Goal: Transaction & Acquisition: Purchase product/service

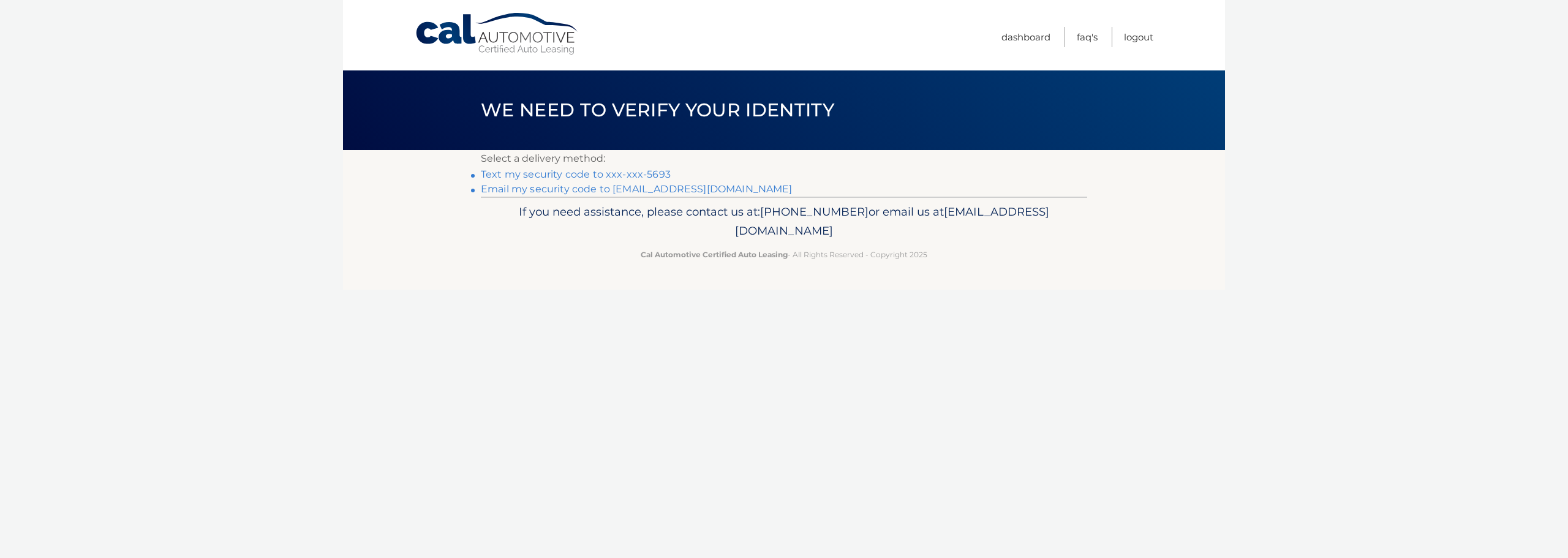
click at [610, 175] on link "Text my security code to xxx-xxx-5693" at bounding box center [576, 174] width 190 height 12
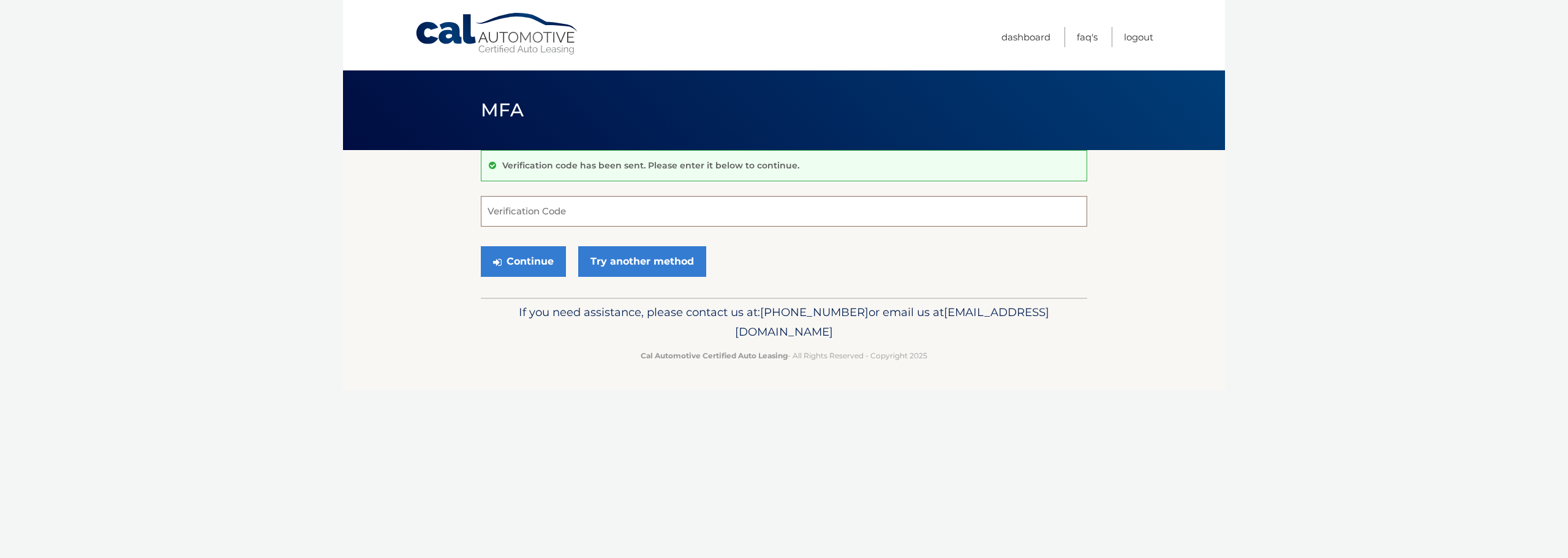
click at [547, 222] on input "Verification Code" at bounding box center [784, 212] width 607 height 31
type input "188897"
click at [548, 254] on button "Continue" at bounding box center [523, 261] width 85 height 31
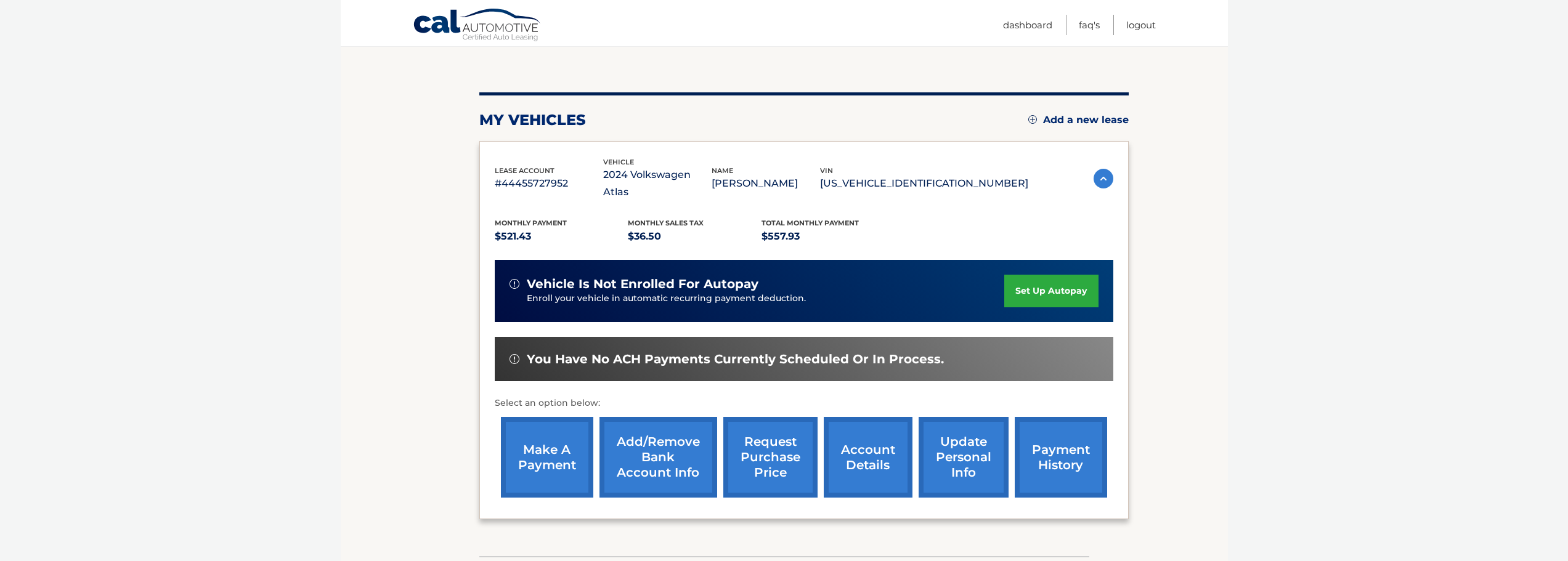
scroll to position [124, 0]
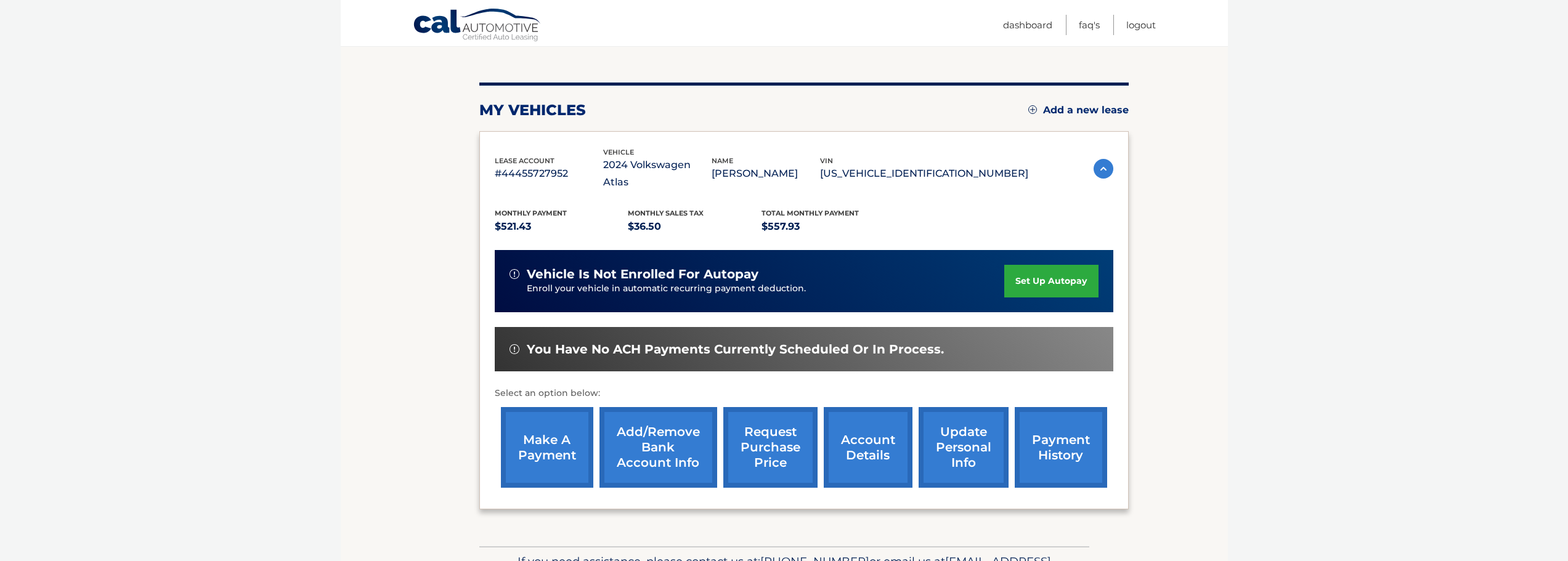
click at [699, 342] on span "You have no ACH payments currently scheduled or in process." at bounding box center [735, 350] width 417 height 16
click at [1038, 417] on link "payment history" at bounding box center [1061, 447] width 92 height 80
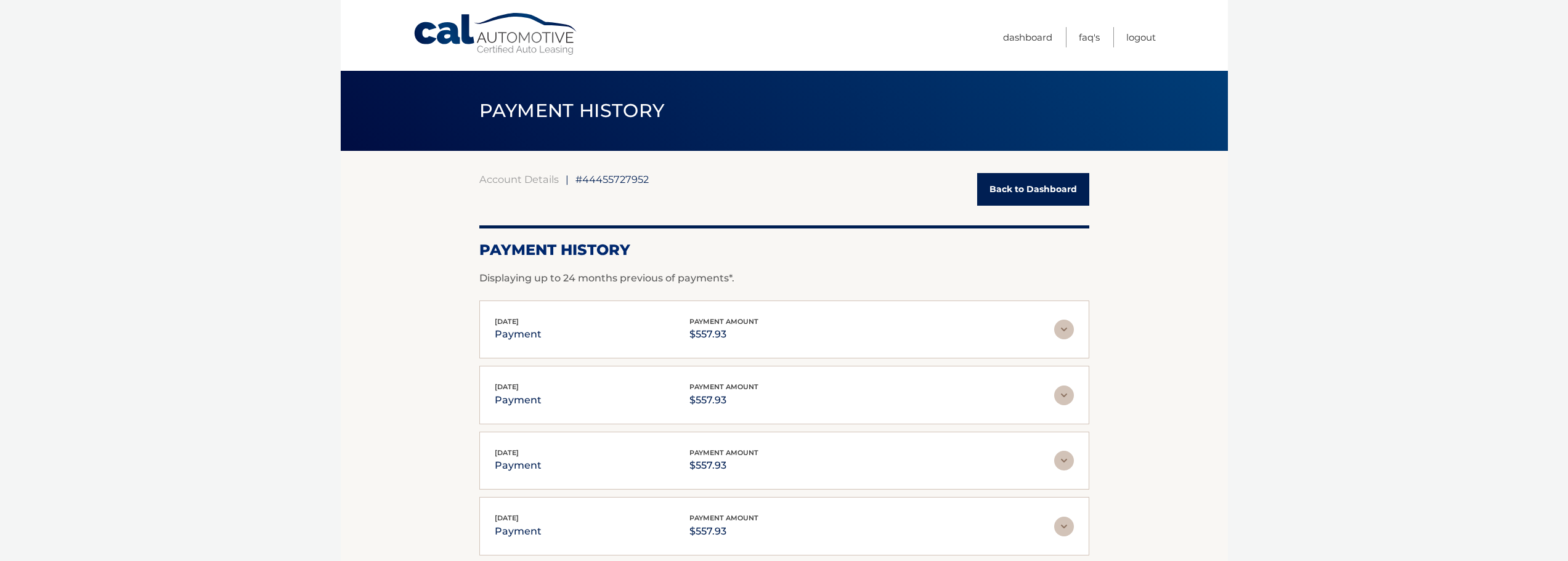
click at [516, 47] on link "Cal Automotive" at bounding box center [496, 34] width 166 height 44
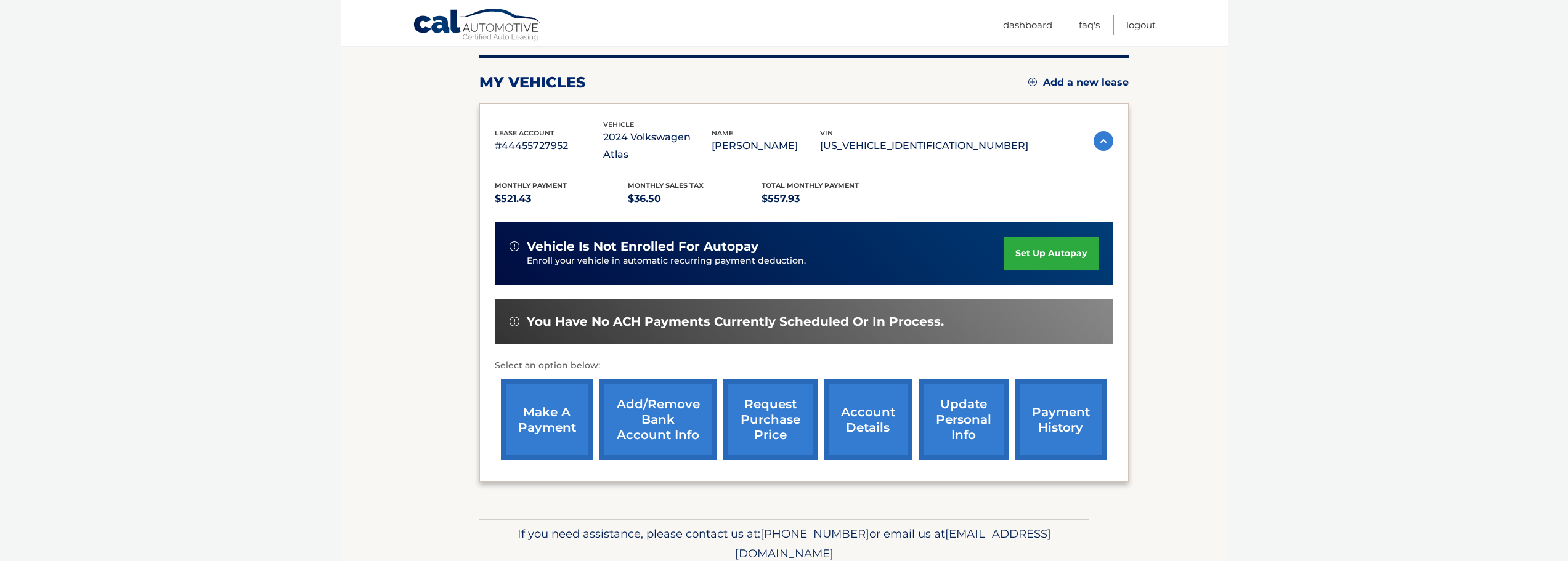
scroll to position [185, 0]
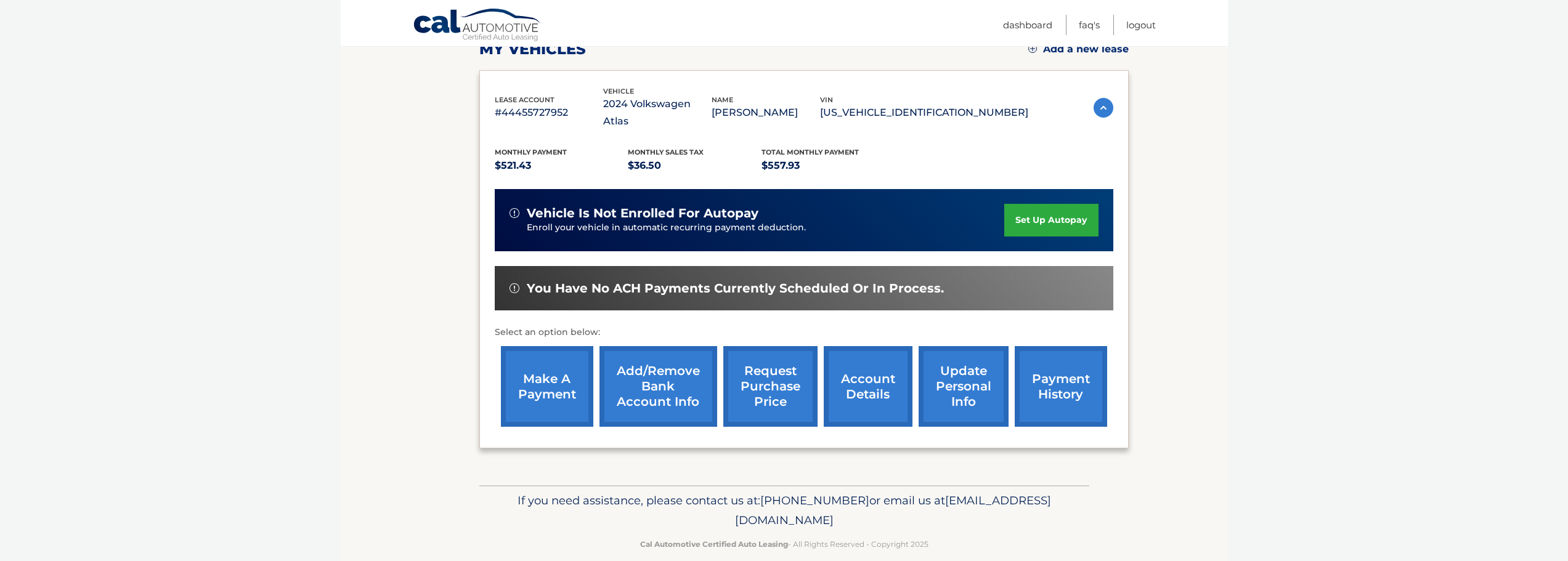
click at [548, 358] on link "make a payment" at bounding box center [547, 386] width 92 height 80
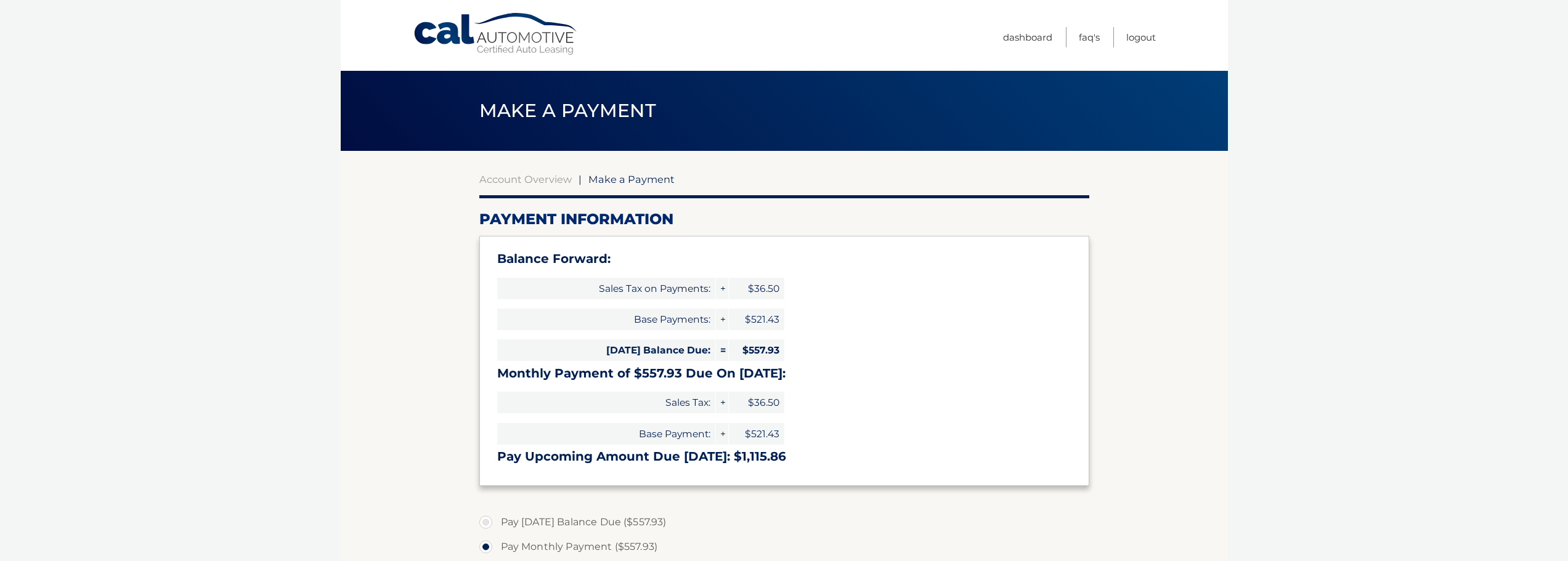
select select "MDFkNWRhMzItZjU0Ni00OWZhLThlYzItMGU3NjllNzllZGRm"
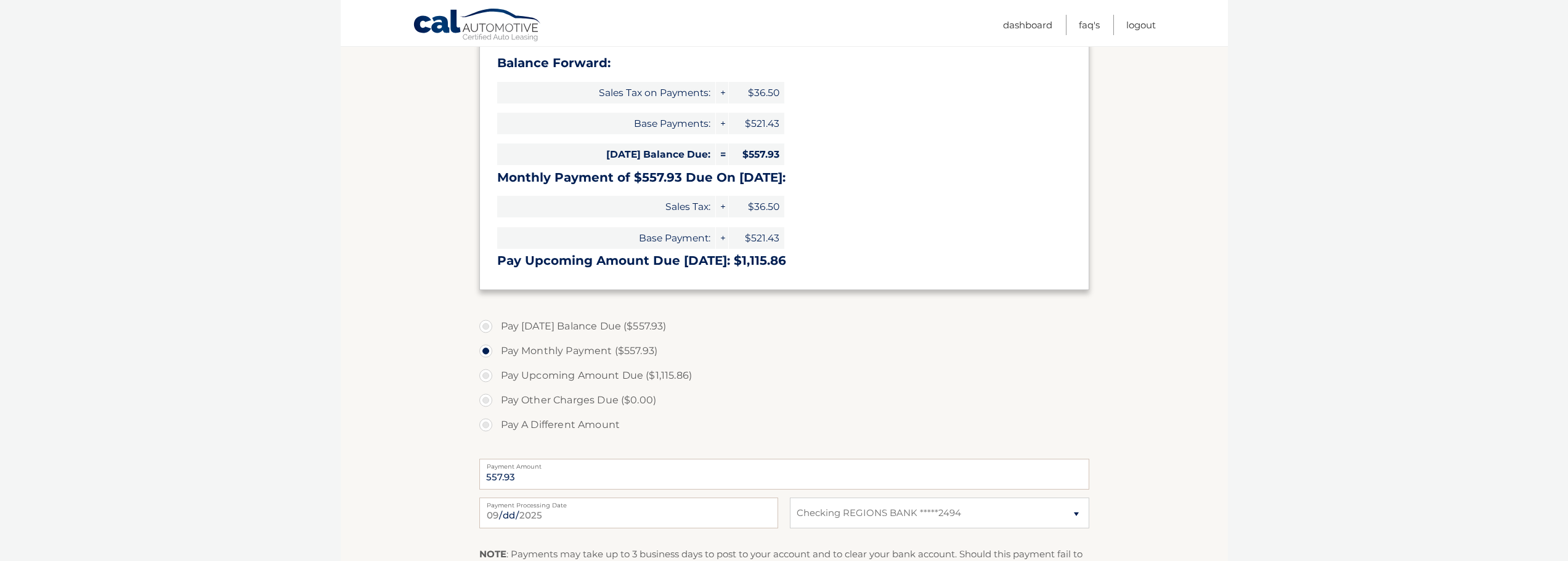
scroll to position [217, 0]
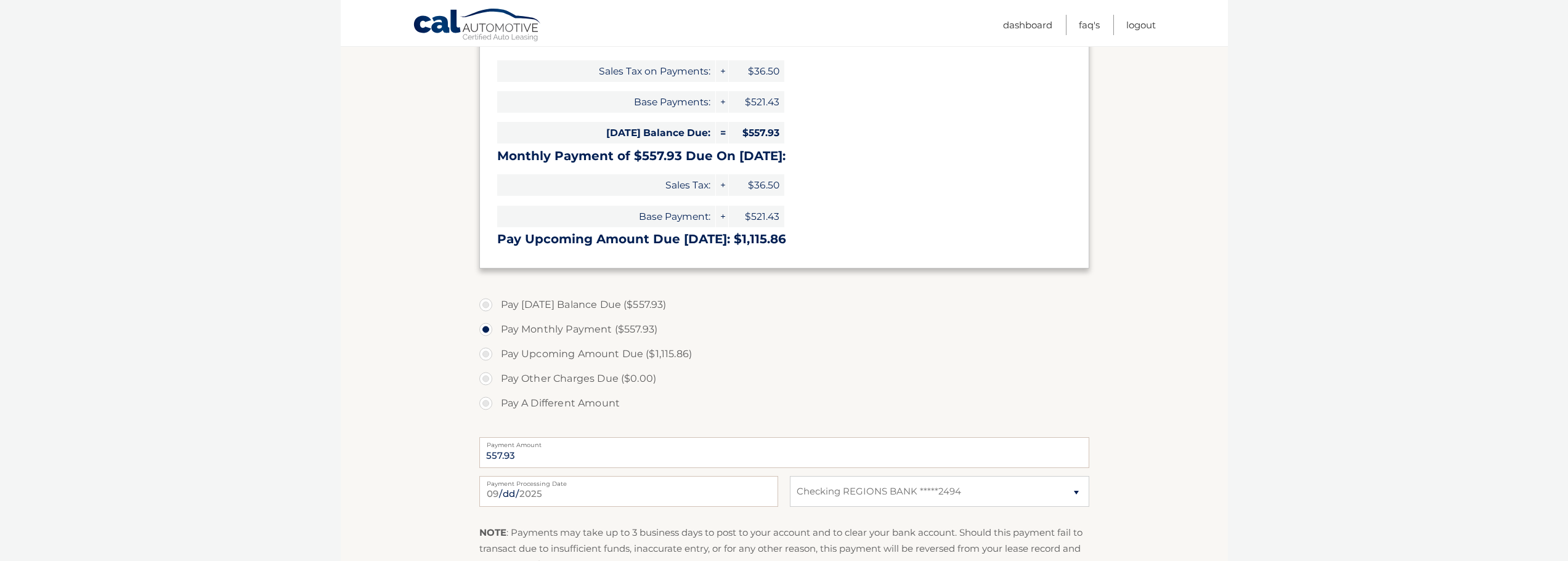
click at [519, 304] on label "Pay Today's Balance Due ($557.93)" at bounding box center [784, 304] width 610 height 25
click at [497, 304] on input "Pay Today's Balance Due ($557.93)" at bounding box center [490, 302] width 12 height 20
radio input "true"
click at [514, 323] on label "Pay Monthly Payment ($557.93)" at bounding box center [784, 329] width 610 height 25
click at [497, 323] on input "Pay Monthly Payment ($557.93)" at bounding box center [490, 327] width 12 height 20
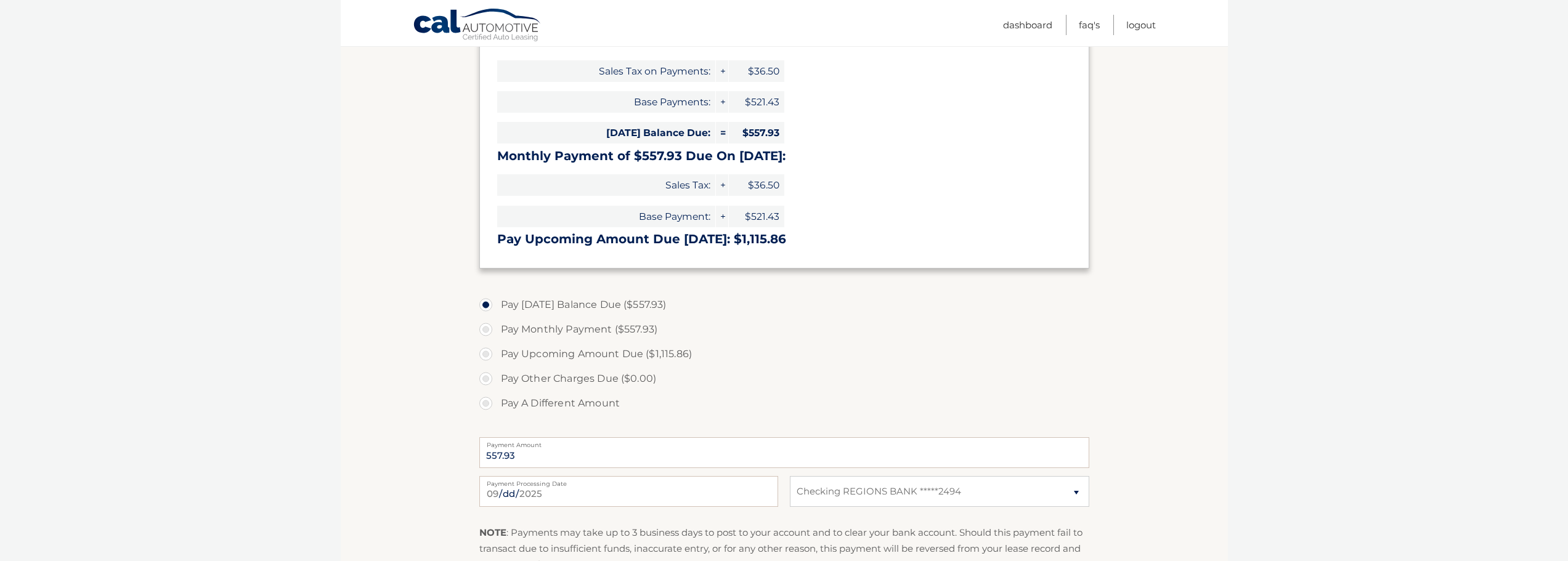
radio input "true"
click at [552, 491] on input "2025-09-08" at bounding box center [629, 491] width 299 height 31
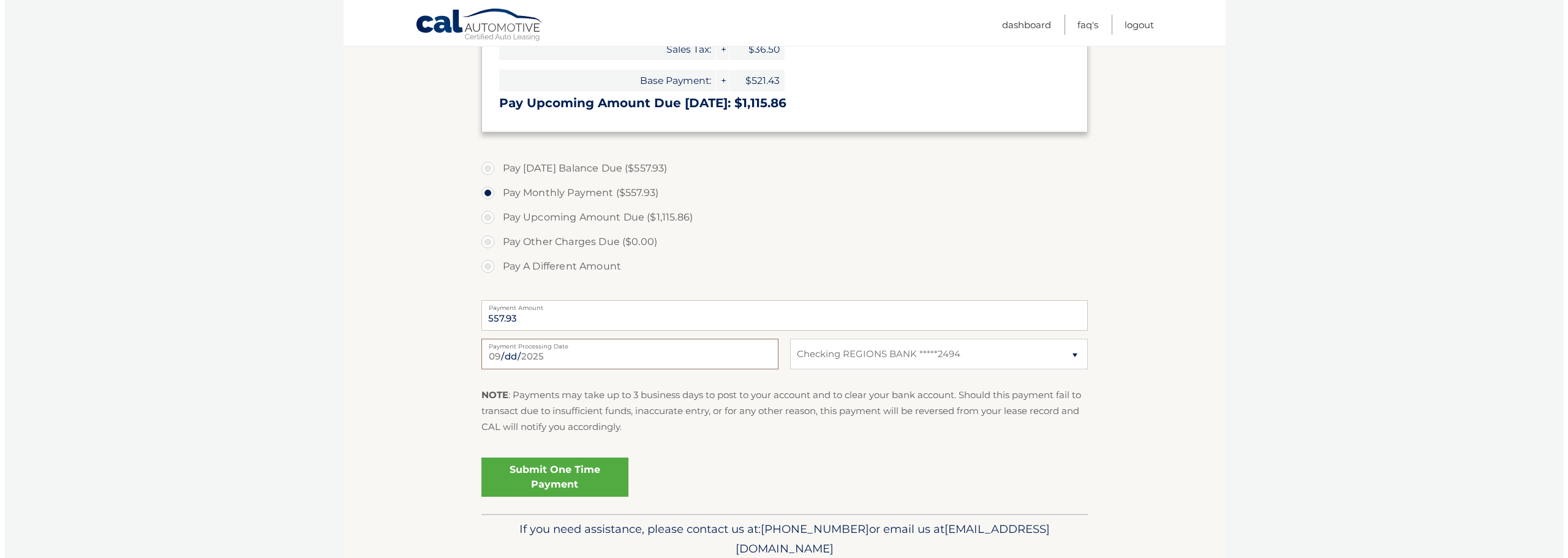
scroll to position [400, 0]
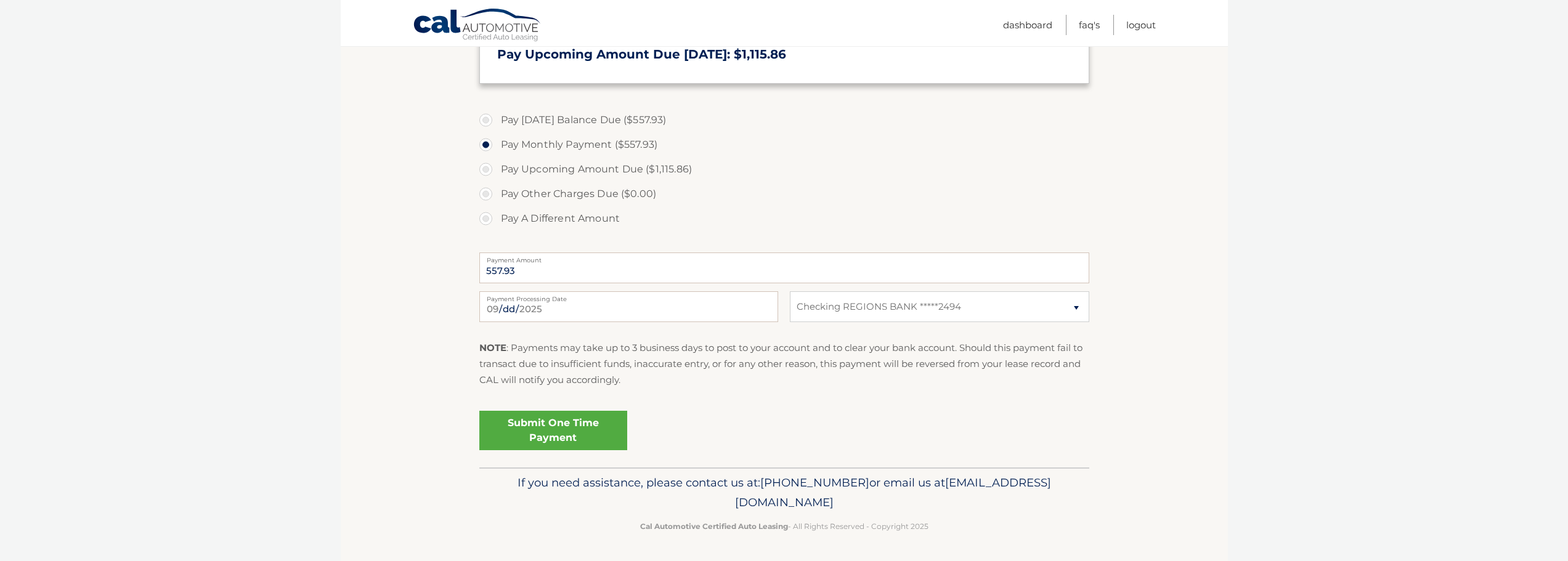
click at [565, 430] on link "Submit One Time Payment" at bounding box center [554, 431] width 148 height 39
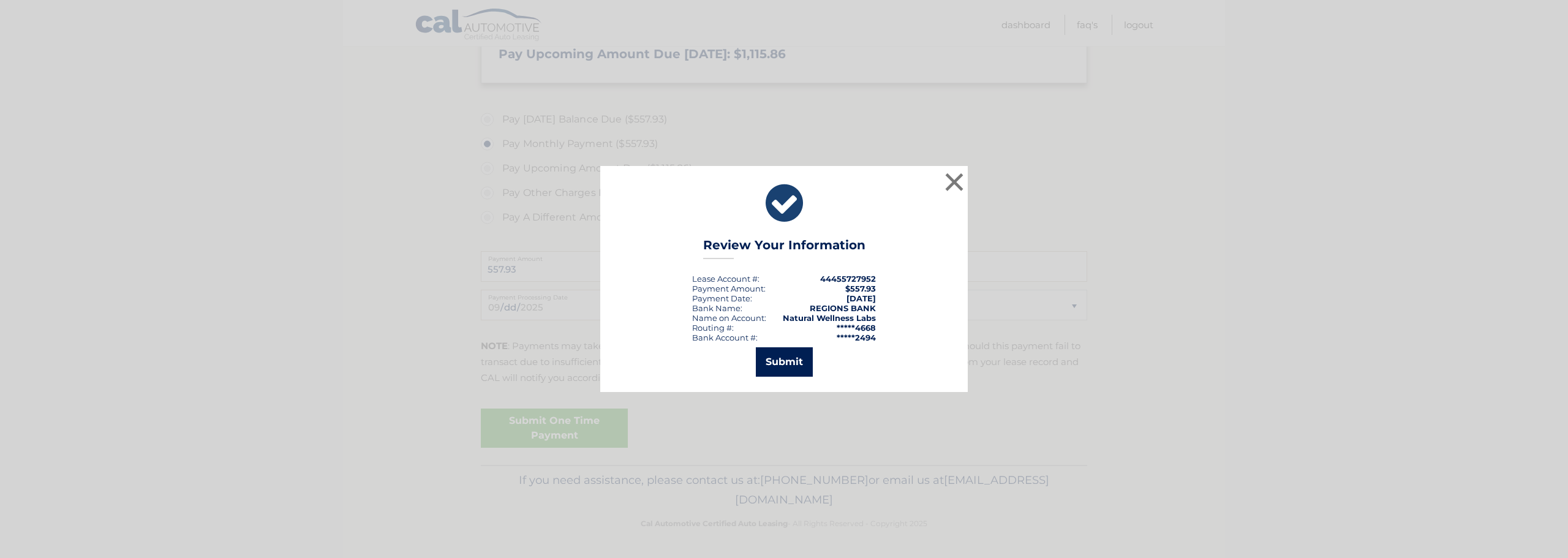
click at [778, 359] on button "Submit" at bounding box center [784, 362] width 57 height 29
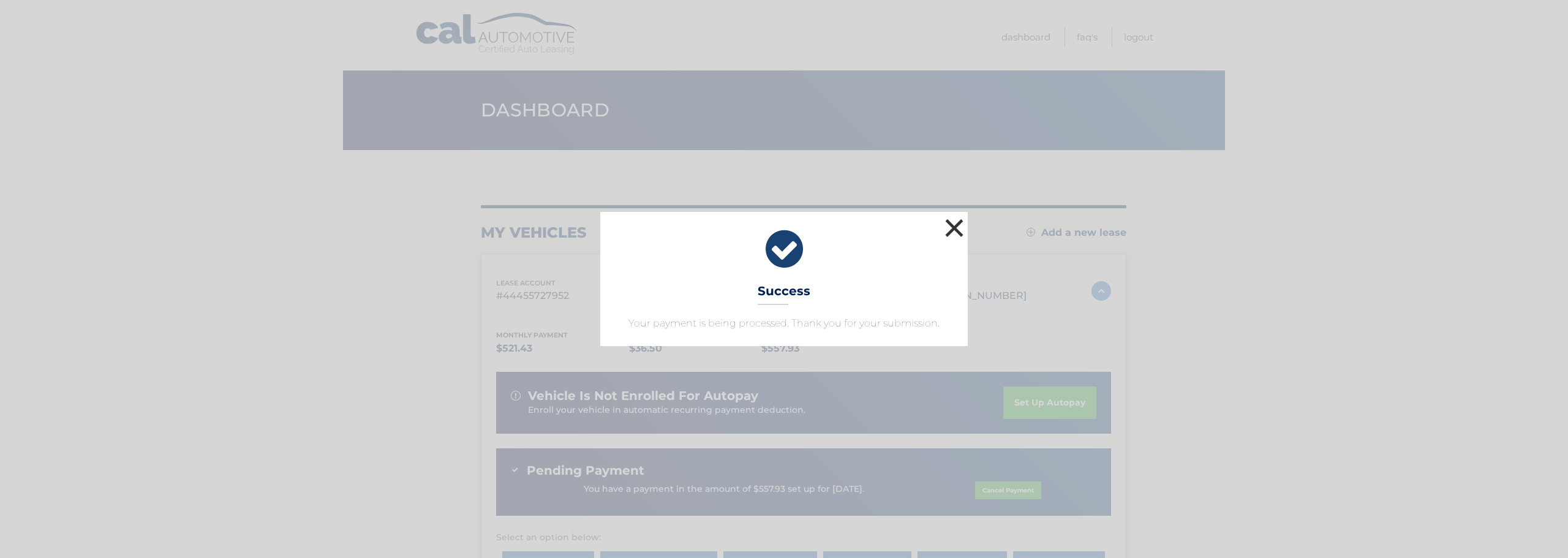
click at [957, 226] on button "×" at bounding box center [954, 227] width 25 height 25
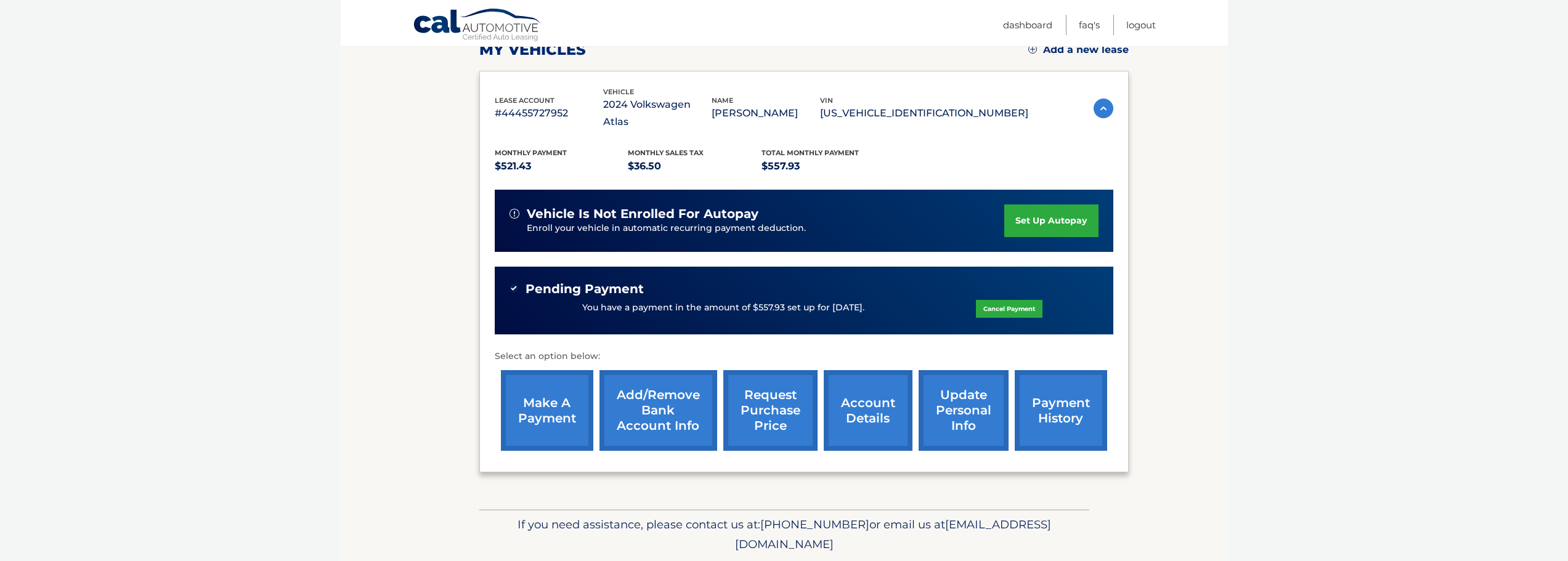
scroll to position [185, 0]
click at [1078, 398] on link "payment history" at bounding box center [1061, 409] width 92 height 80
